Goal: Find specific page/section: Find specific page/section

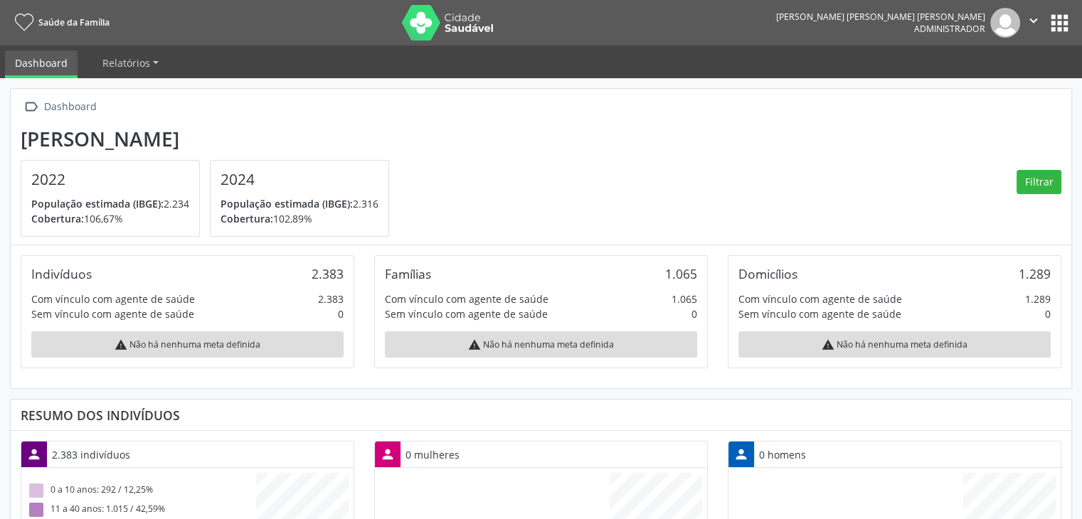
click at [1057, 30] on button "apps" at bounding box center [1059, 23] width 25 height 25
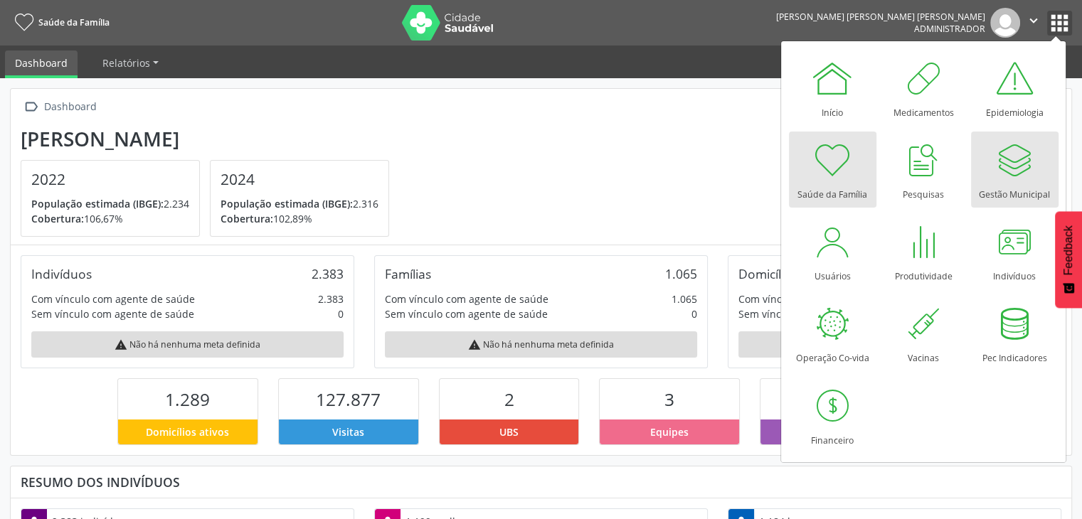
scroll to position [711371, 711252]
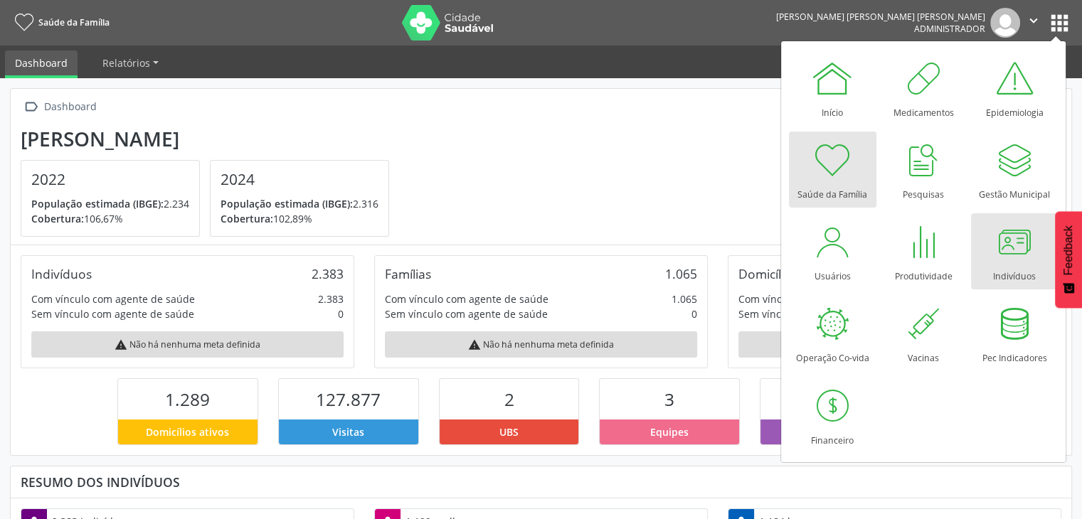
click at [1007, 231] on div at bounding box center [1014, 242] width 43 height 43
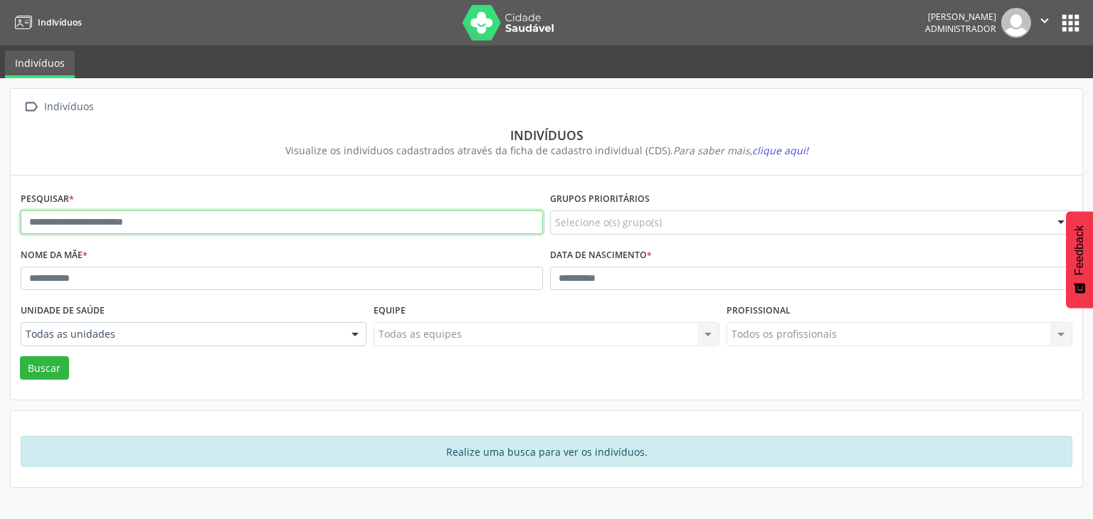
click at [291, 213] on input "text" at bounding box center [282, 223] width 522 height 24
type input "*******"
click at [20, 357] on button "Buscar" at bounding box center [44, 369] width 49 height 24
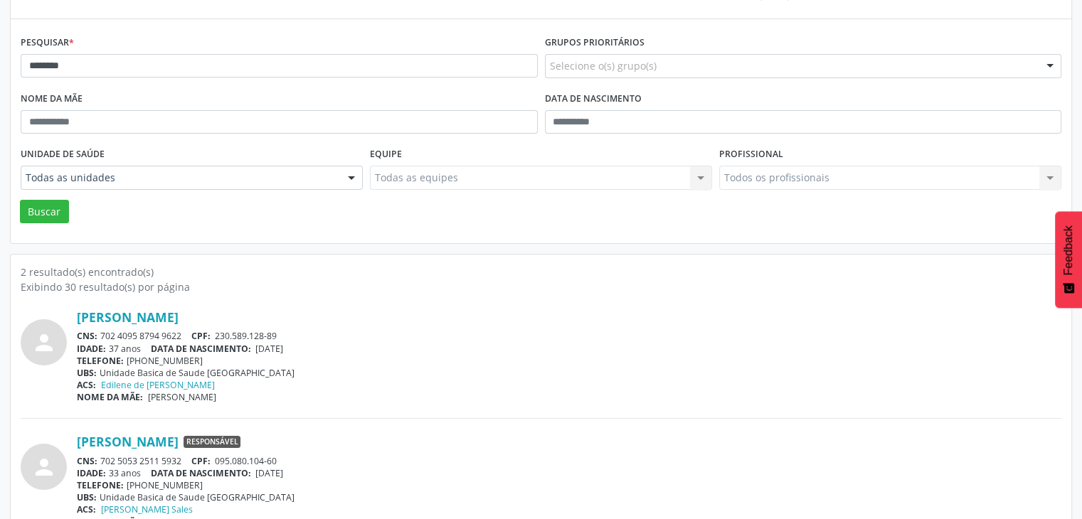
scroll to position [185, 0]
